Goal: Transaction & Acquisition: Book appointment/travel/reservation

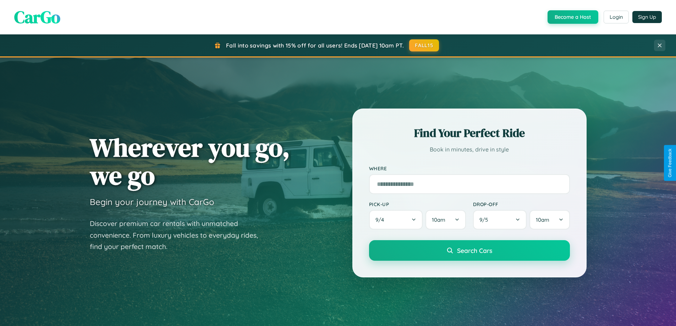
scroll to position [1365, 0]
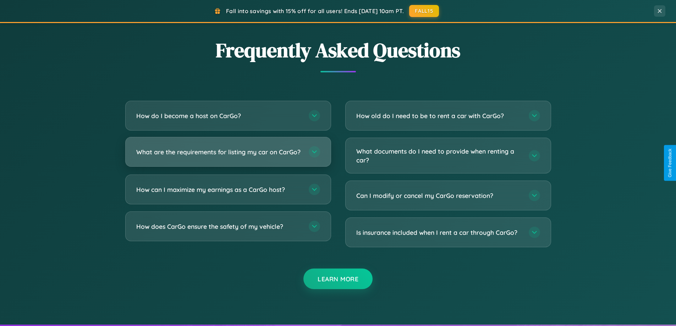
click at [228, 155] on h3 "What are the requirements for listing my car on CarGo?" at bounding box center [218, 152] width 165 height 9
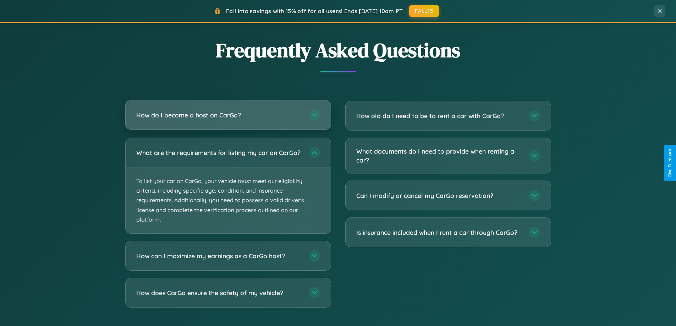
click at [228, 115] on h3 "How do I become a host on CarGo?" at bounding box center [218, 115] width 165 height 9
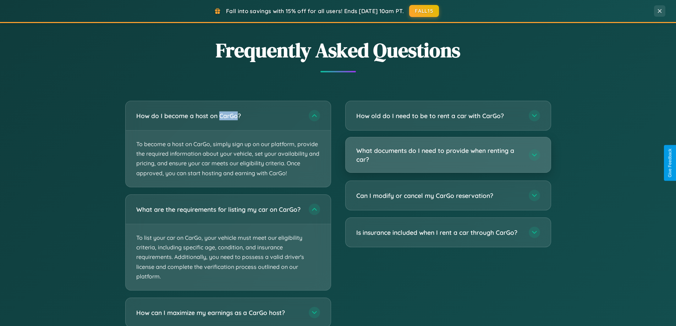
click at [448, 155] on h3 "What documents do I need to provide when renting a car?" at bounding box center [438, 154] width 165 height 17
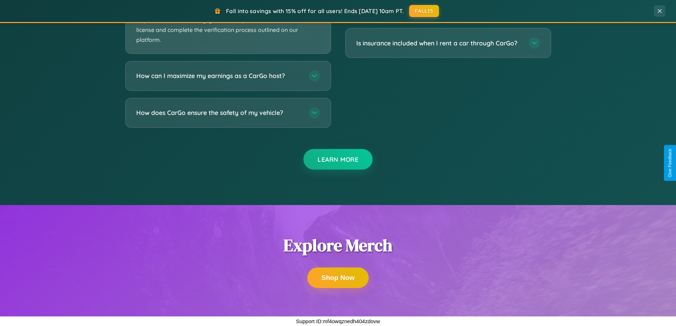
scroll to position [1281, 0]
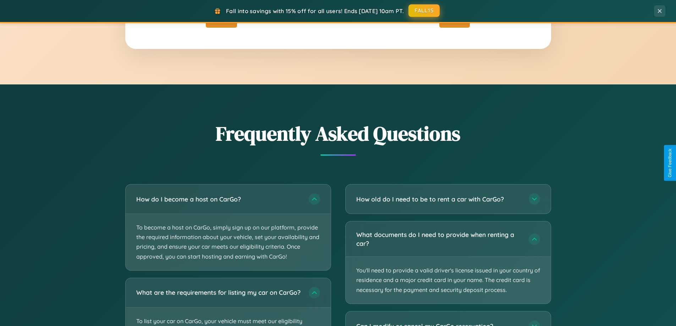
click at [424, 11] on button "FALL15" at bounding box center [423, 10] width 31 height 13
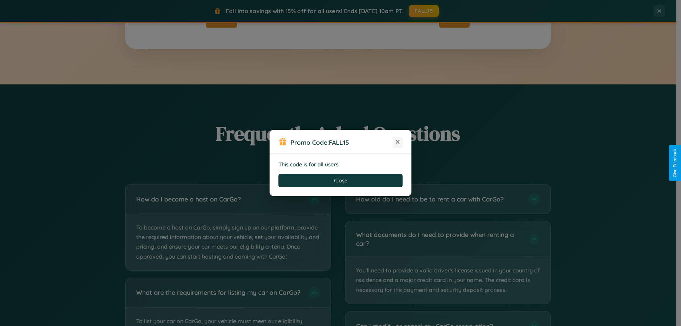
click at [398, 142] on icon at bounding box center [397, 141] width 7 height 7
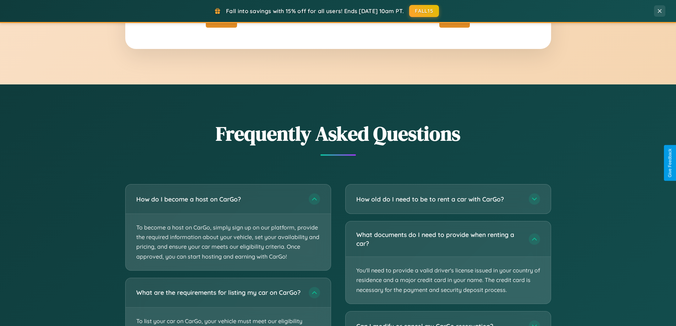
scroll to position [0, 0]
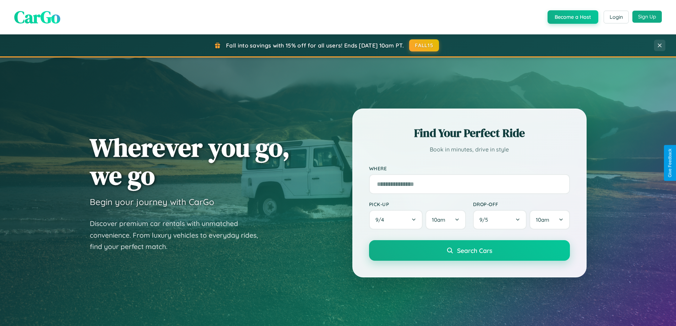
click at [646, 17] on button "Sign Up" at bounding box center [646, 17] width 29 height 12
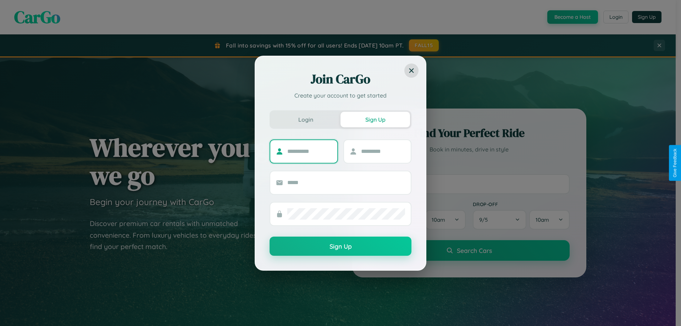
click at [309, 151] on input "text" at bounding box center [309, 151] width 44 height 11
type input "*******"
click at [383, 151] on input "text" at bounding box center [383, 151] width 44 height 11
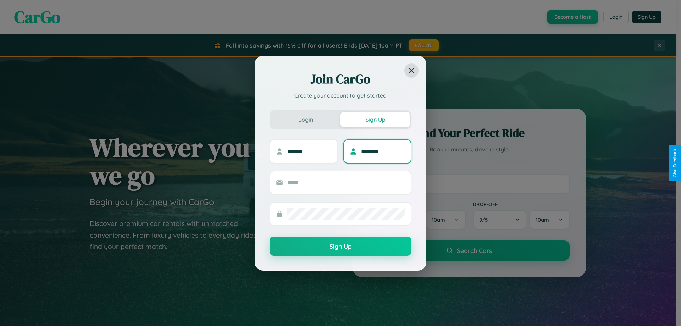
type input "********"
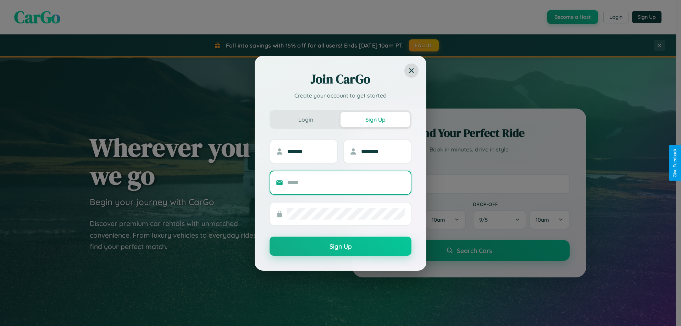
click at [346, 182] on input "text" at bounding box center [346, 182] width 118 height 11
type input "**********"
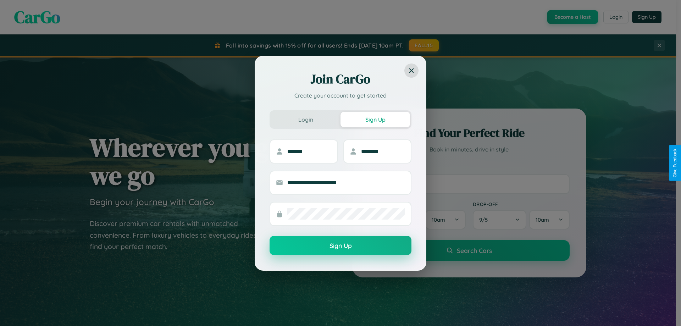
click at [340, 246] on button "Sign Up" at bounding box center [340, 245] width 142 height 19
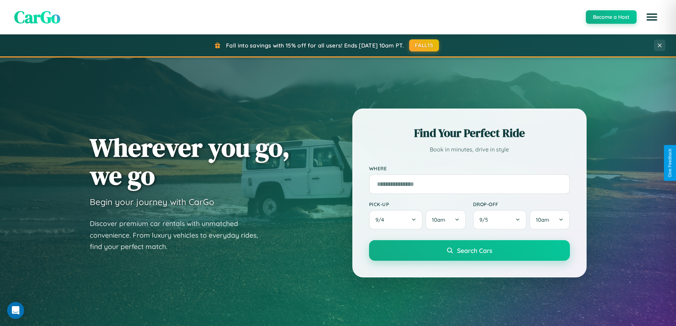
scroll to position [1139, 0]
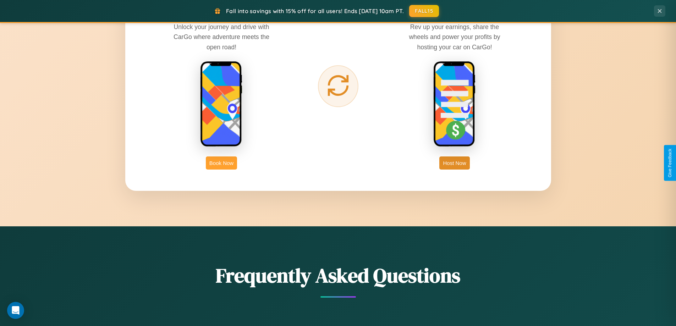
click at [221, 163] on button "Book Now" at bounding box center [221, 162] width 31 height 13
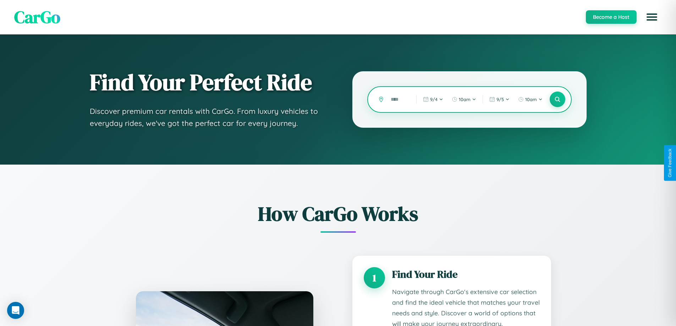
click at [398, 99] on input "text" at bounding box center [398, 99] width 22 height 12
type input "******"
click at [557, 99] on icon at bounding box center [557, 99] width 7 height 7
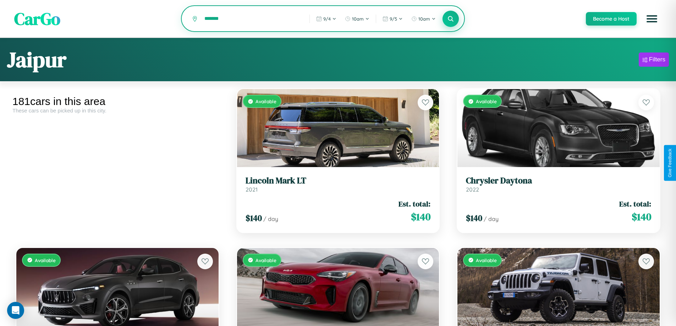
type input "*******"
click at [450, 19] on icon at bounding box center [450, 18] width 7 height 7
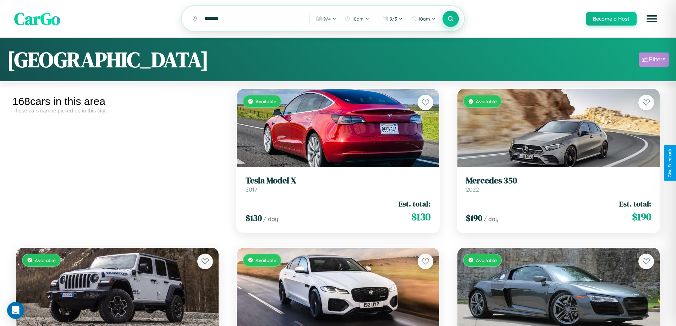
click at [653, 61] on div "Filters" at bounding box center [657, 59] width 16 height 7
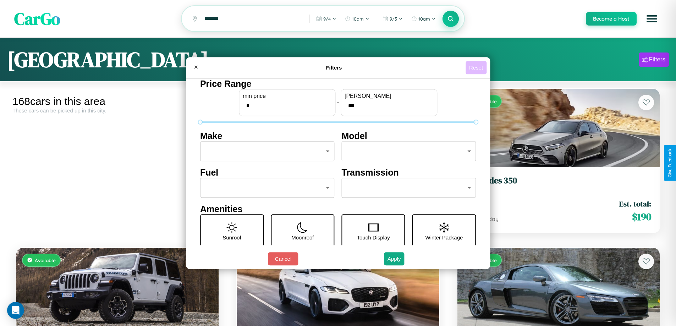
click at [477, 67] on button "Reset" at bounding box center [475, 67] width 21 height 13
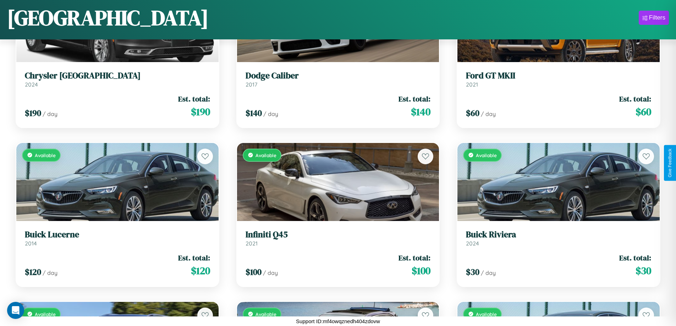
scroll to position [894, 0]
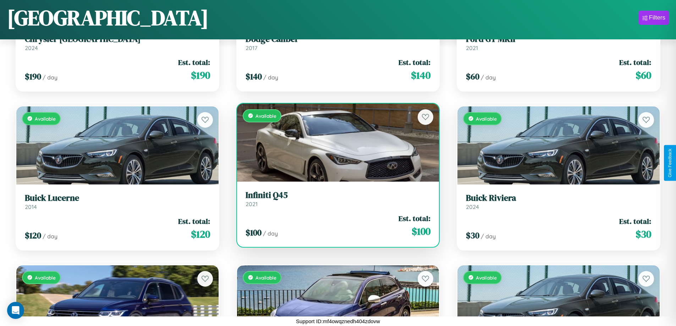
click at [335, 201] on link "Infiniti Q45 2021" at bounding box center [337, 198] width 185 height 17
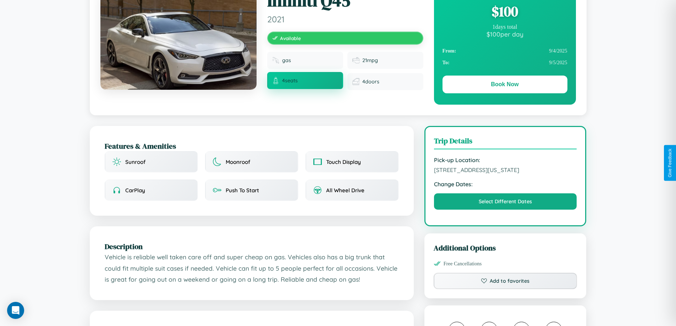
scroll to position [73, 0]
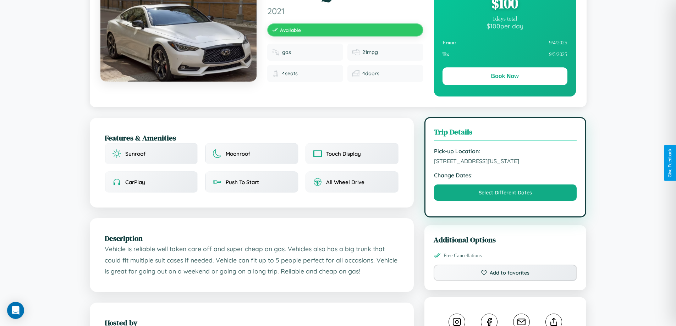
click at [505, 162] on span "7607 Lake Street Houston Texas 41830 United States" at bounding box center [505, 160] width 143 height 7
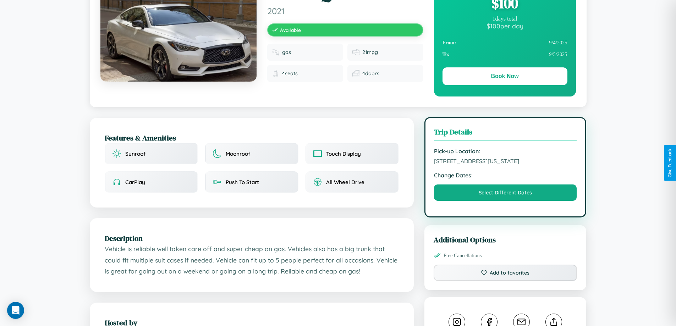
click at [505, 162] on span "7607 Lake Street Houston Texas 41830 United States" at bounding box center [505, 160] width 143 height 7
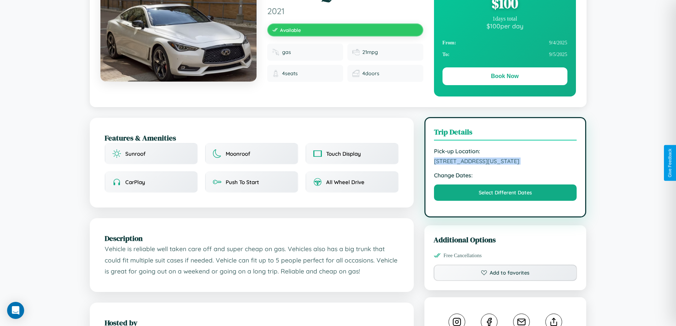
click at [505, 162] on span "7607 Lake Street Houston Texas 41830 United States" at bounding box center [505, 160] width 143 height 7
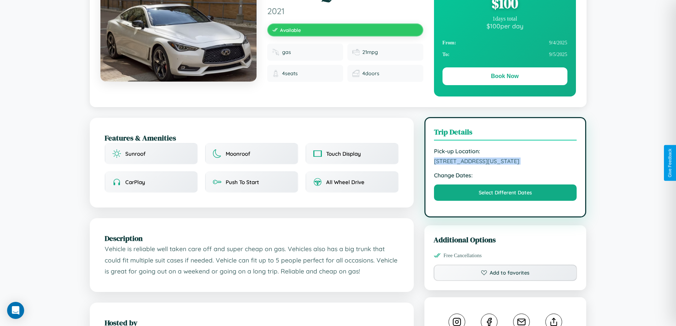
click at [505, 162] on span "7607 Lake Street Houston Texas 41830 United States" at bounding box center [505, 160] width 143 height 7
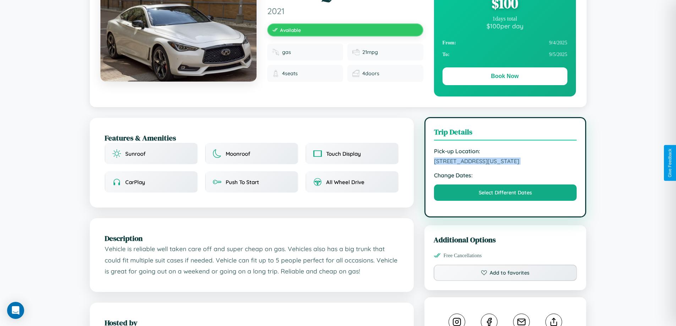
click at [505, 162] on span "7607 Lake Street Houston Texas 41830 United States" at bounding box center [505, 160] width 143 height 7
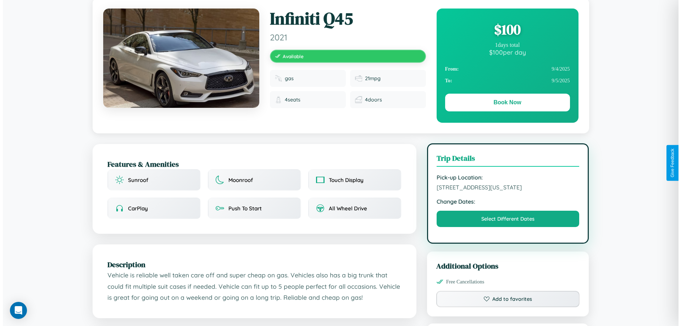
scroll to position [0, 0]
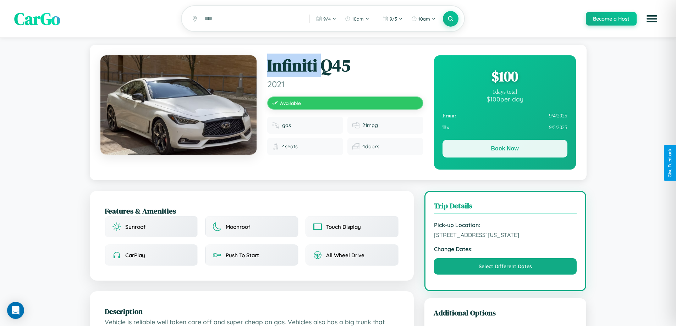
click at [504, 150] on button "Book Now" at bounding box center [504, 149] width 125 height 18
